Goal: Information Seeking & Learning: Learn about a topic

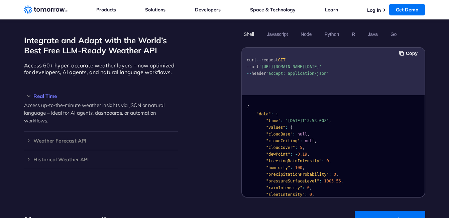
scroll to position [576, 0]
click at [378, 210] on link "Try Free Weather API" at bounding box center [390, 218] width 71 height 17
drag, startPoint x: 378, startPoint y: 207, endPoint x: 388, endPoint y: 189, distance: 20.5
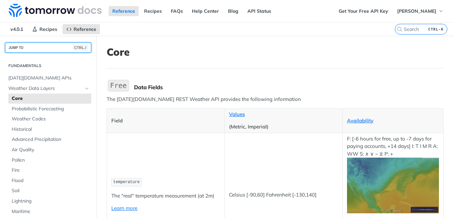
click at [48, 48] on button "JUMP TO CTRL-/" at bounding box center [48, 47] width 86 height 10
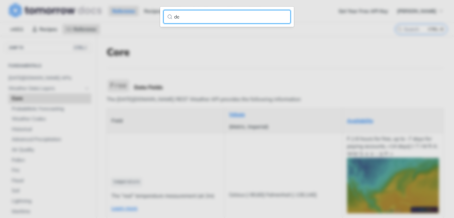
type input "d"
type input "w"
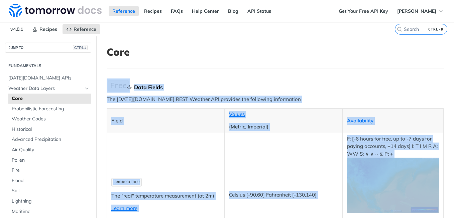
click at [229, 87] on div "Data Fields" at bounding box center [289, 87] width 310 height 7
click at [227, 95] on p "The Tomorrow.io REST Weather API provides the following information" at bounding box center [275, 99] width 337 height 8
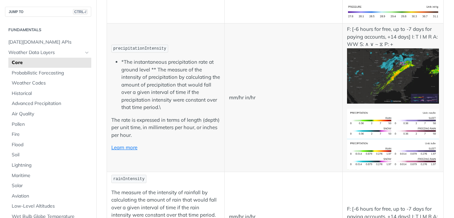
scroll to position [1048, 0]
